Goal: Check status: Check status

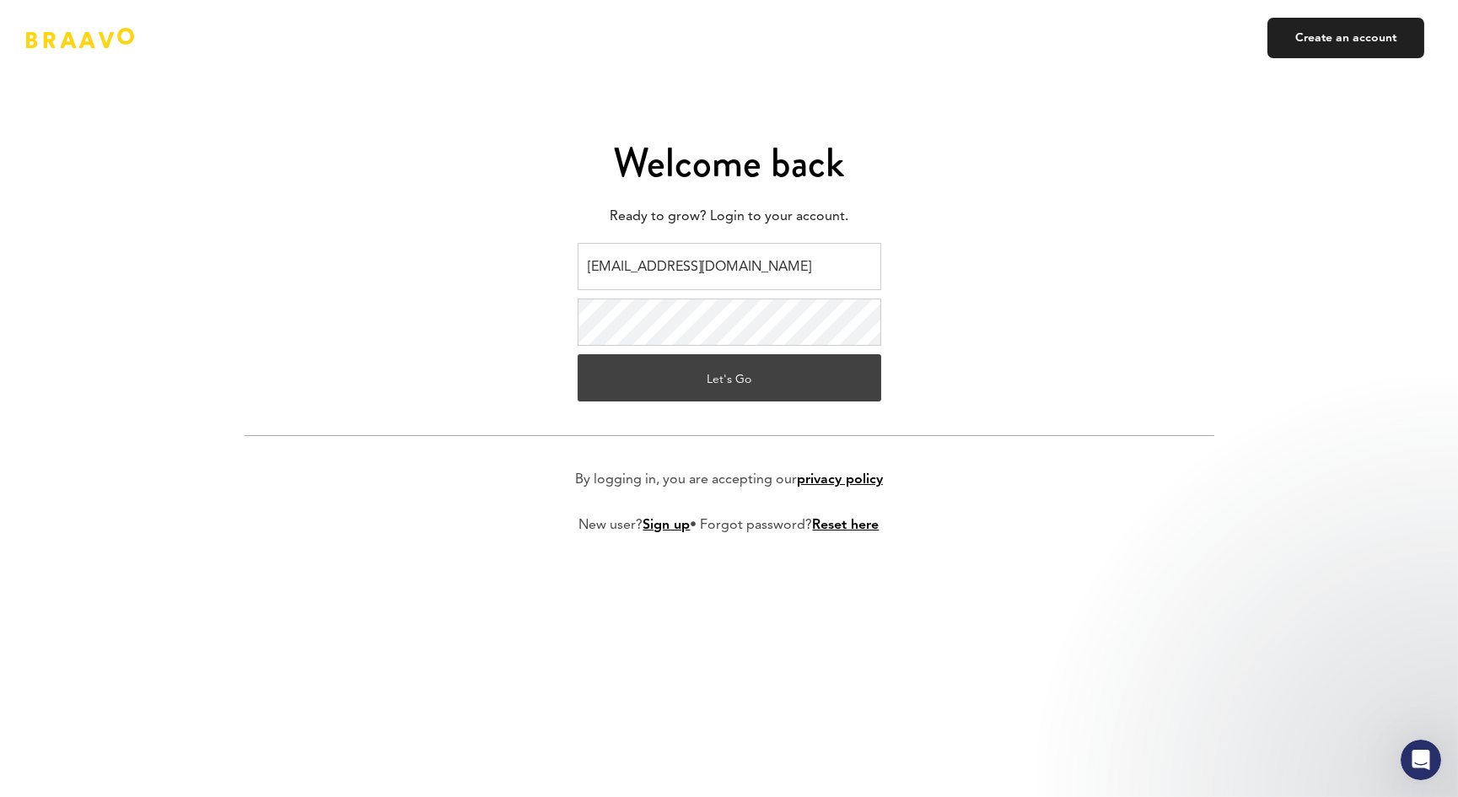
click at [726, 375] on button "Let's Go" at bounding box center [730, 377] width 304 height 47
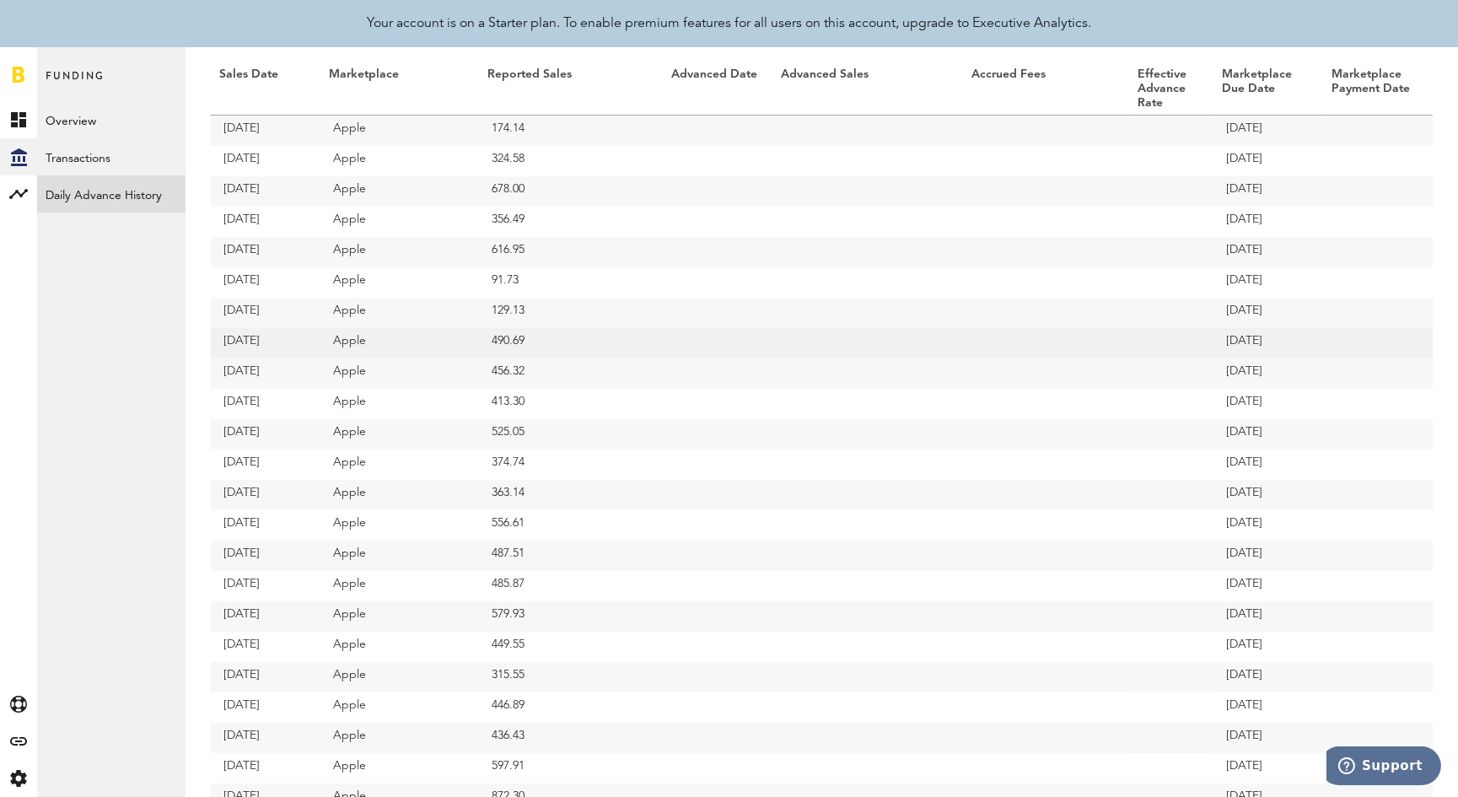
scroll to position [511, 0]
